Goal: Task Accomplishment & Management: Manage account settings

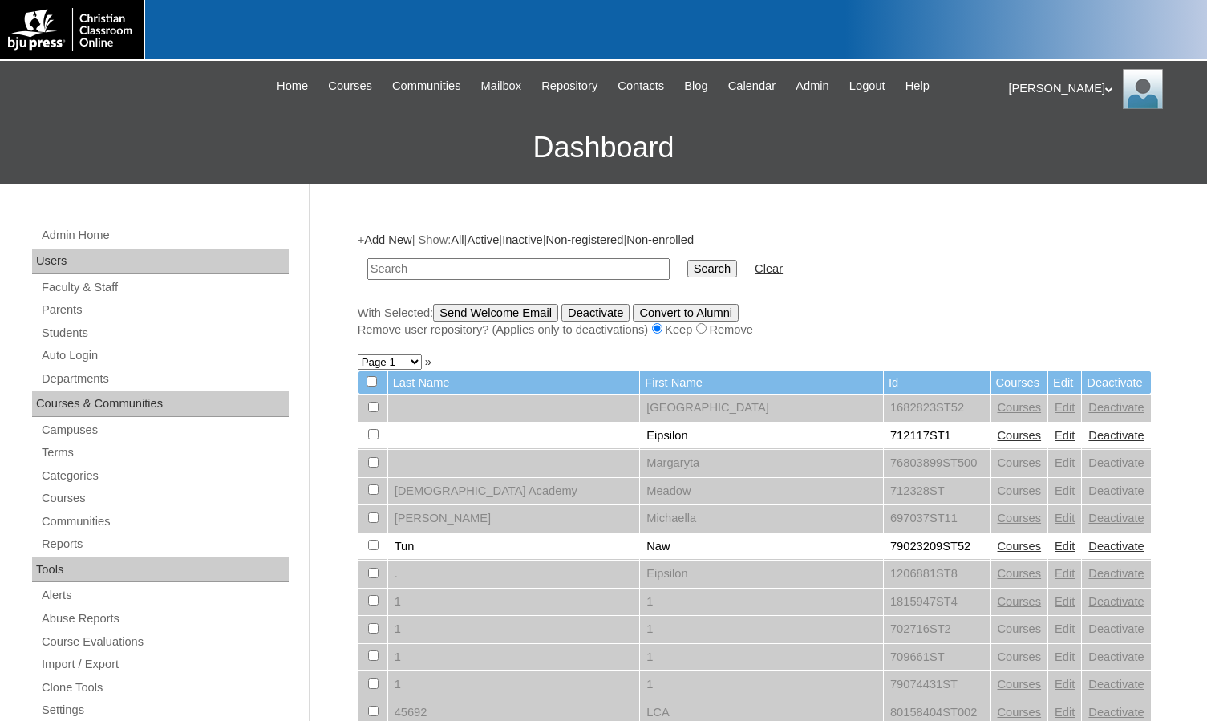
click at [104, 338] on link "Students" at bounding box center [164, 333] width 249 height 20
click at [395, 269] on input "text" at bounding box center [518, 269] width 302 height 22
type input "gregorsok"
click at [687, 260] on input "Search" at bounding box center [712, 269] width 50 height 18
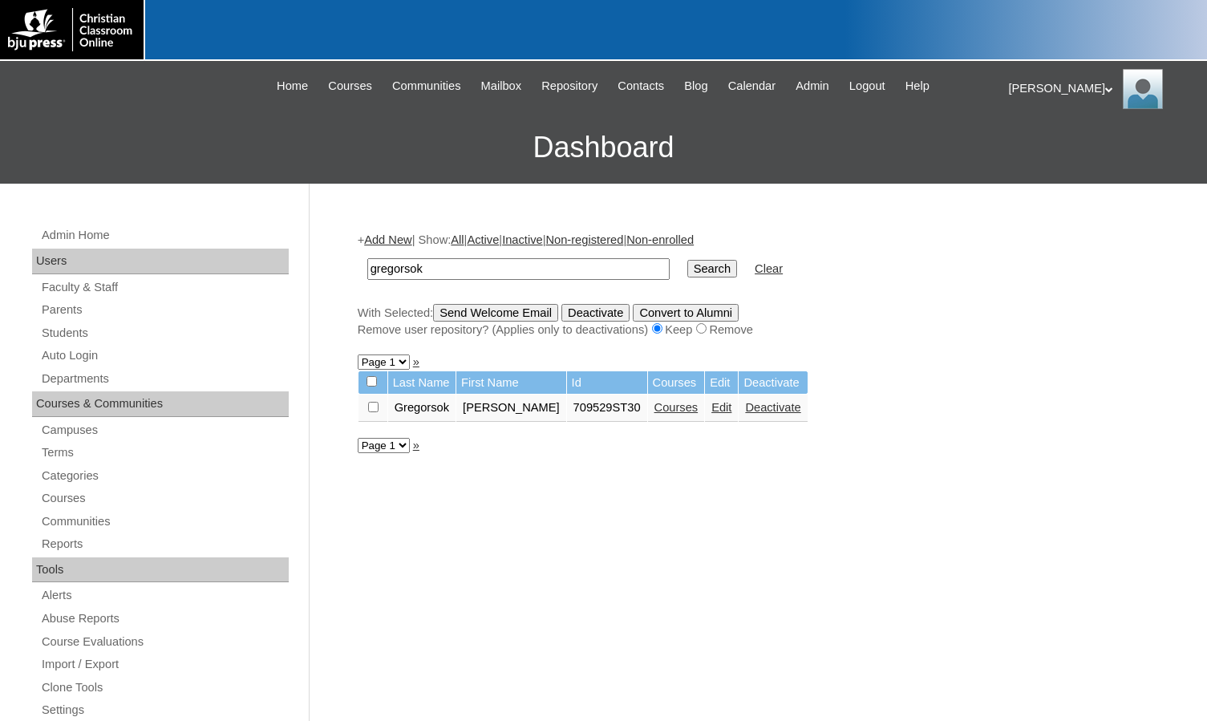
click at [711, 414] on link "Edit" at bounding box center [721, 407] width 20 height 13
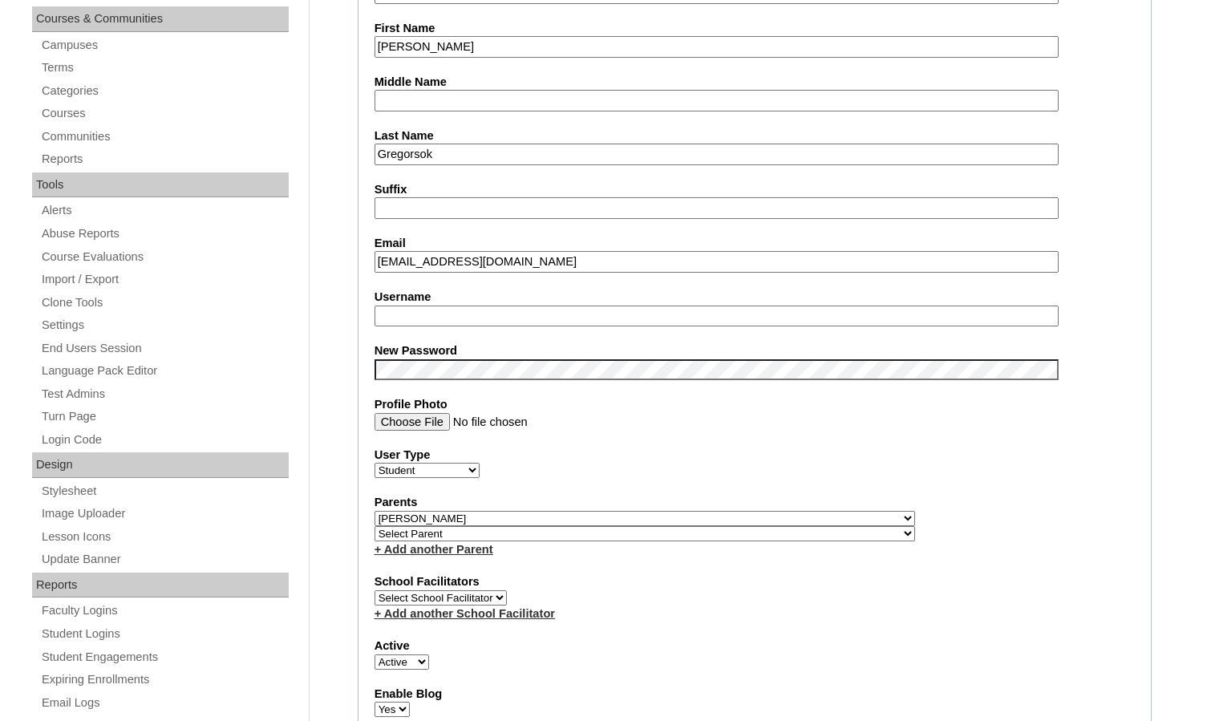
scroll to position [401, 0]
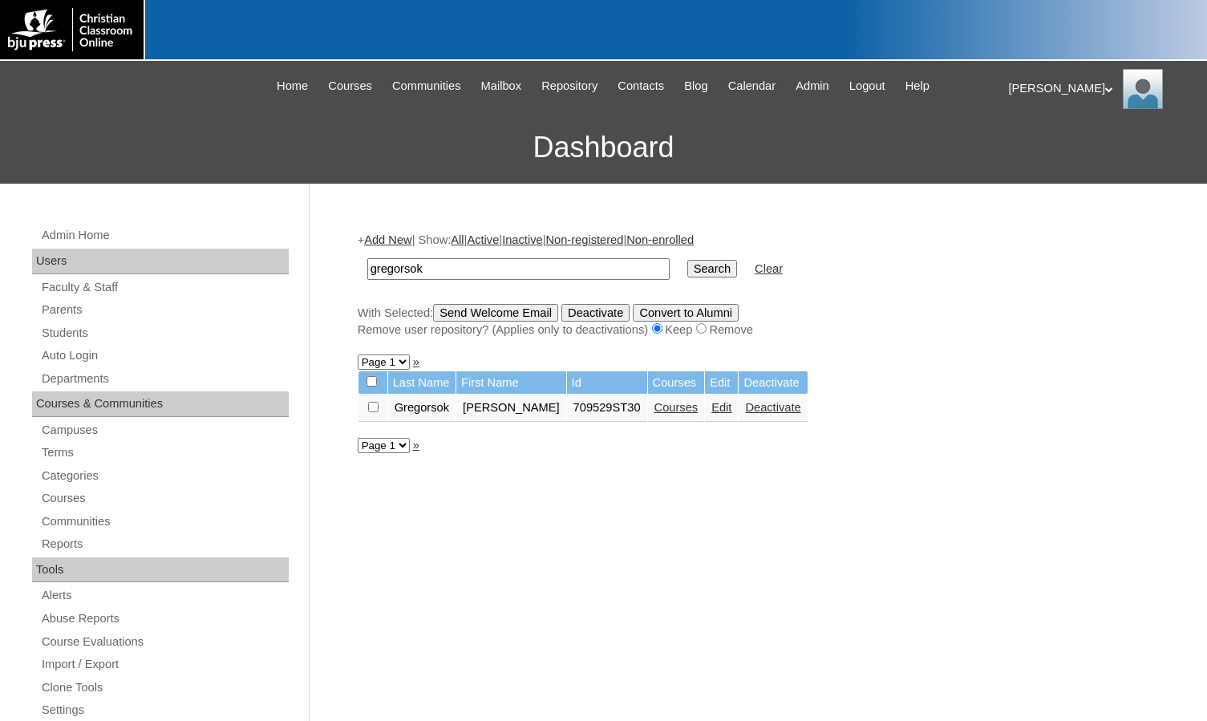
click at [373, 404] on input "checkbox" at bounding box center [373, 407] width 10 height 10
checkbox input "true"
click at [477, 310] on input "Send Welcome Email" at bounding box center [495, 313] width 125 height 18
